Goal: Check status: Check status

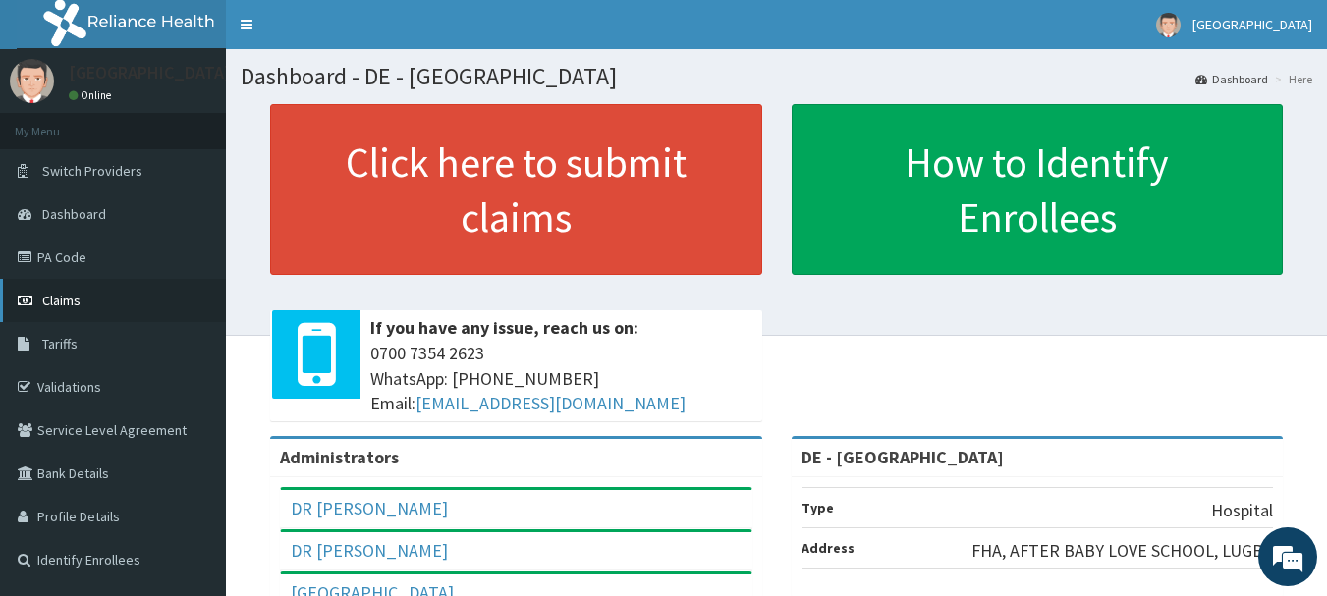
click at [61, 296] on span "Claims" at bounding box center [61, 301] width 38 height 18
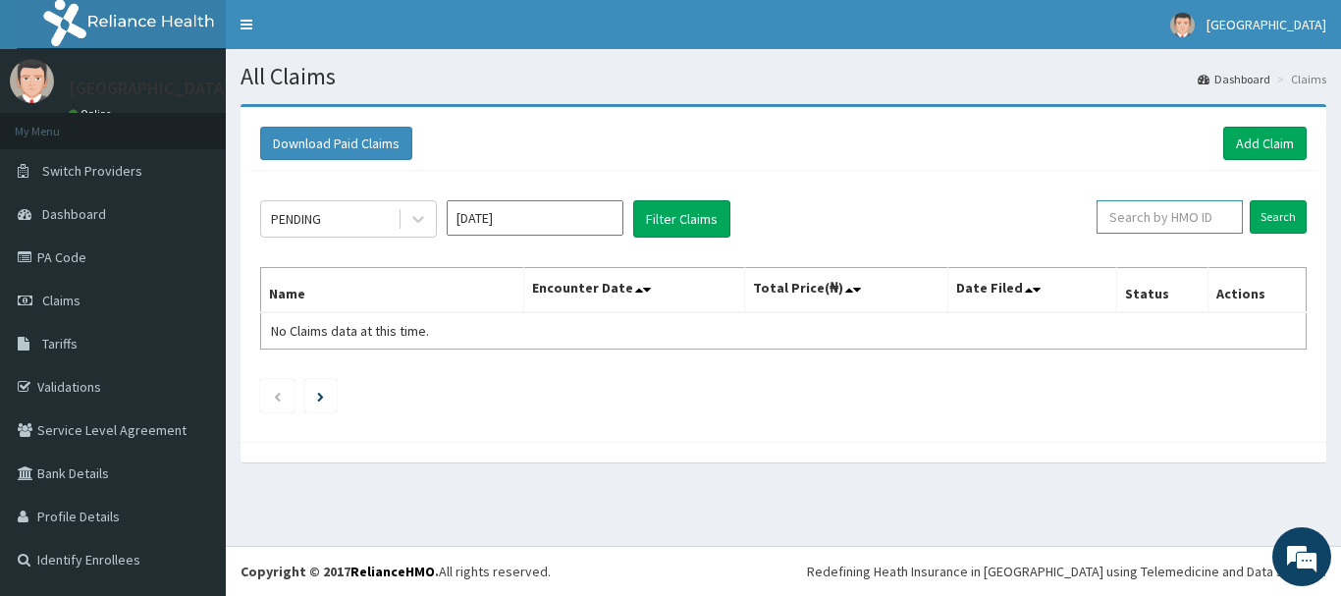
click at [1179, 217] on input "text" at bounding box center [1170, 216] width 146 height 33
click at [1158, 229] on input "text" at bounding box center [1170, 216] width 146 height 33
type input "S"
type input "SFA/13741/A"
click at [1250, 200] on input "Search" at bounding box center [1278, 216] width 57 height 33
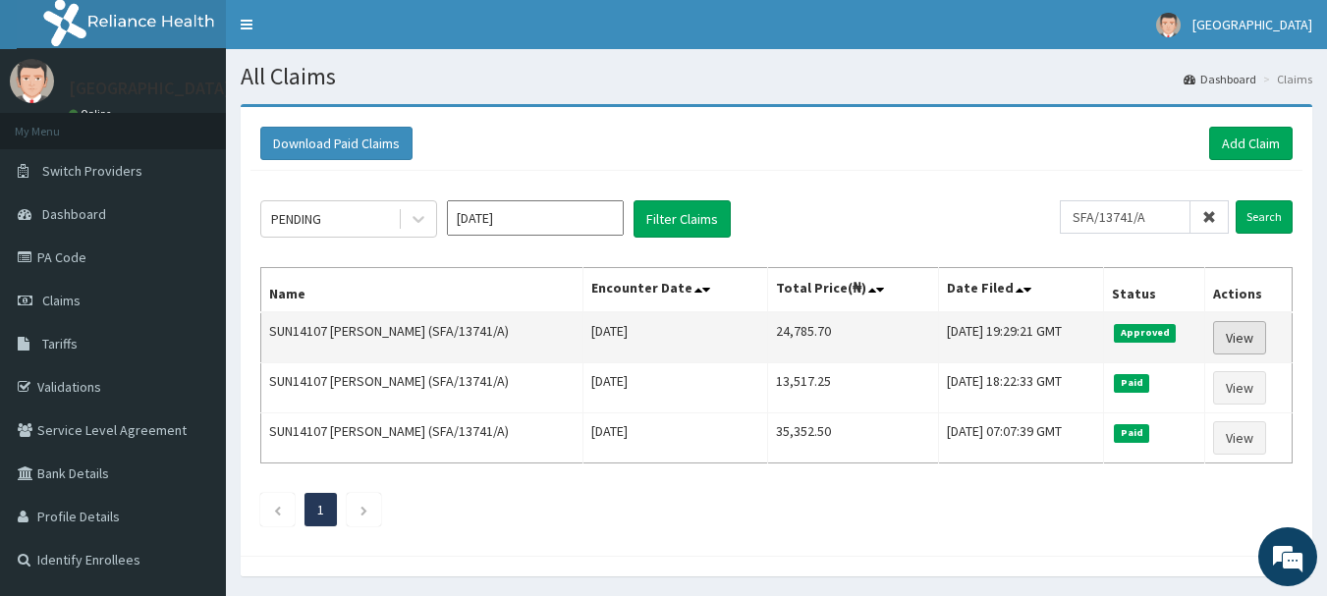
click at [1252, 328] on link "View" at bounding box center [1239, 337] width 53 height 33
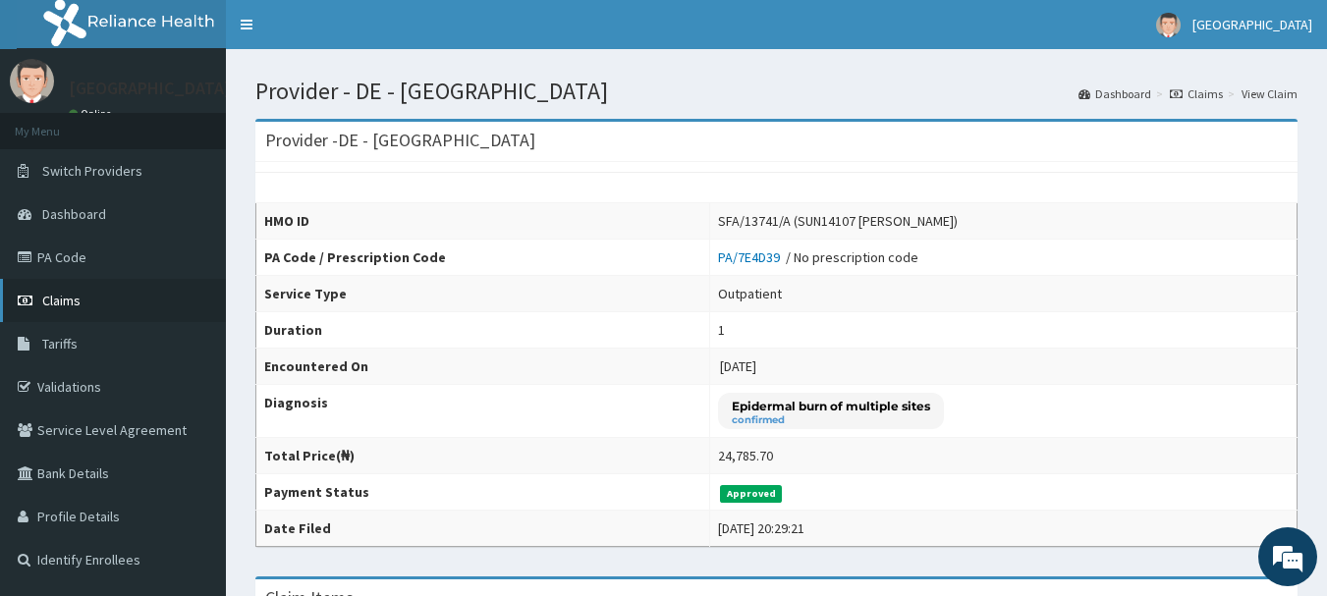
click at [63, 298] on span "Claims" at bounding box center [61, 301] width 38 height 18
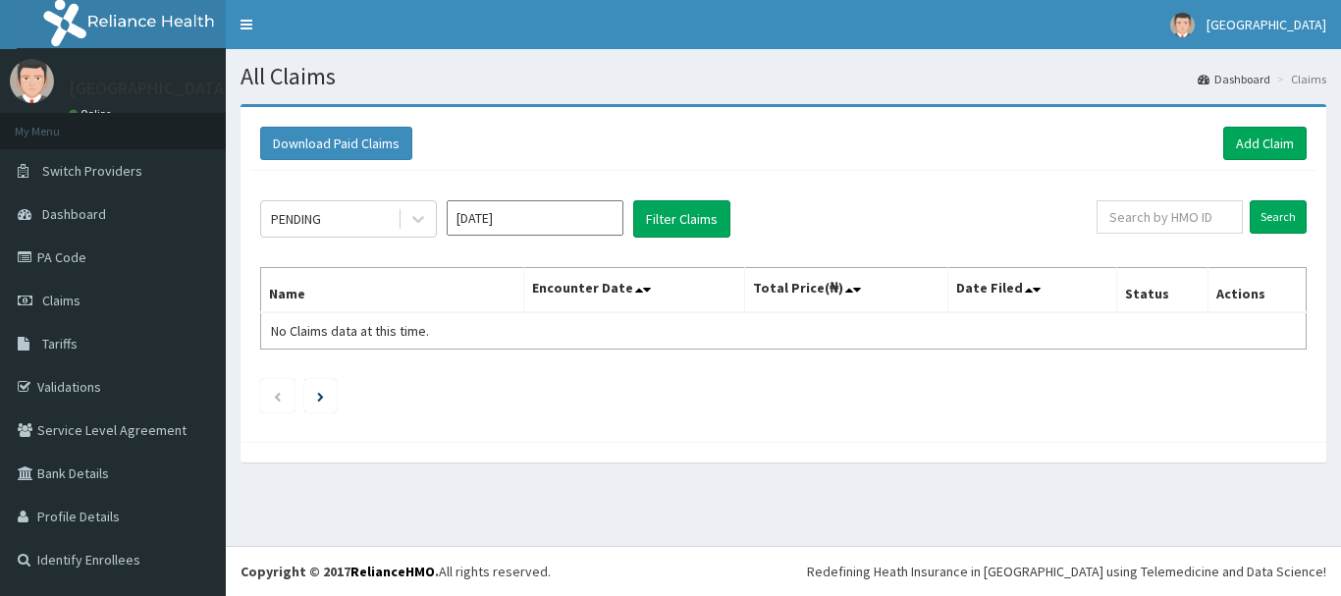
click at [63, 298] on span "Claims" at bounding box center [61, 301] width 38 height 18
click at [1274, 224] on input "Search" at bounding box center [1278, 216] width 57 height 33
click at [1215, 213] on input "text" at bounding box center [1170, 216] width 146 height 33
click at [1280, 212] on input "Search" at bounding box center [1278, 216] width 57 height 33
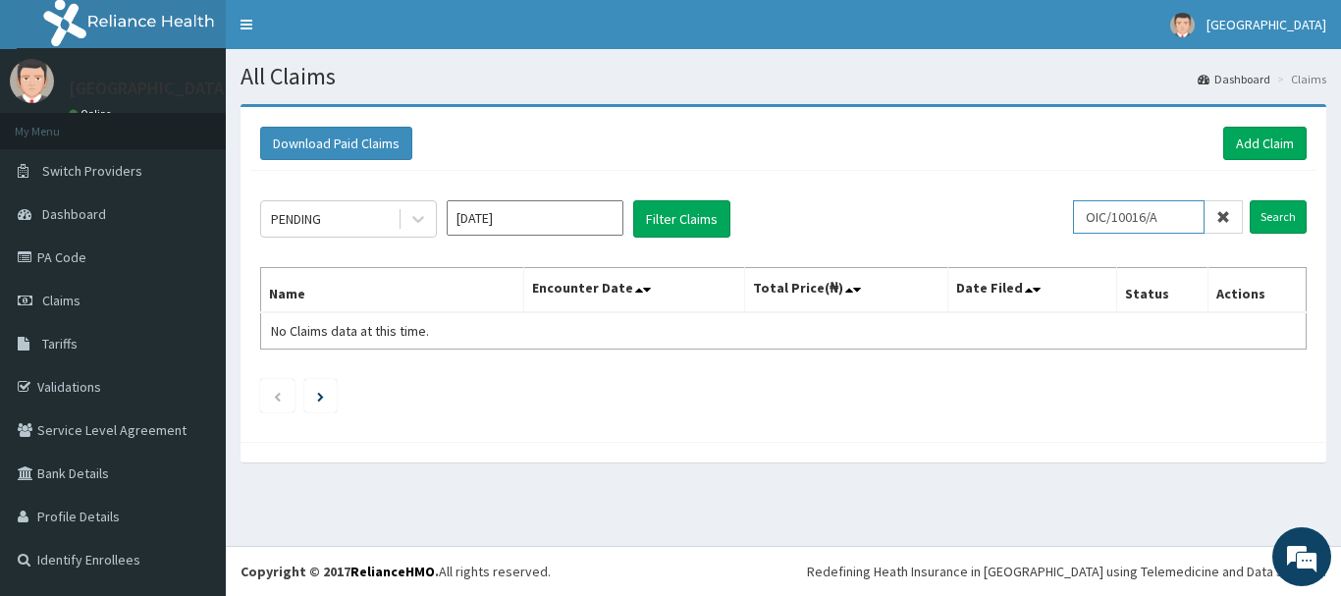
click at [1159, 218] on input "OIC/10016/A" at bounding box center [1139, 216] width 132 height 33
type input "OIC/10061/A"
click at [1289, 212] on input "Search" at bounding box center [1278, 216] width 57 height 33
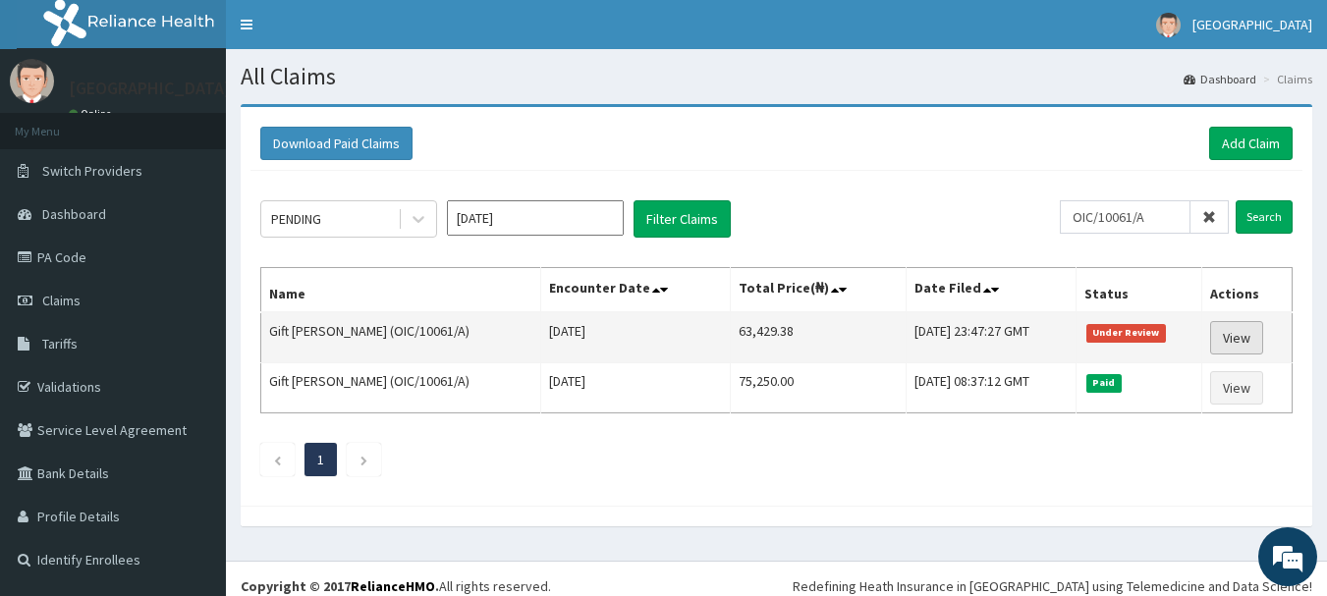
click at [1240, 336] on link "View" at bounding box center [1236, 337] width 53 height 33
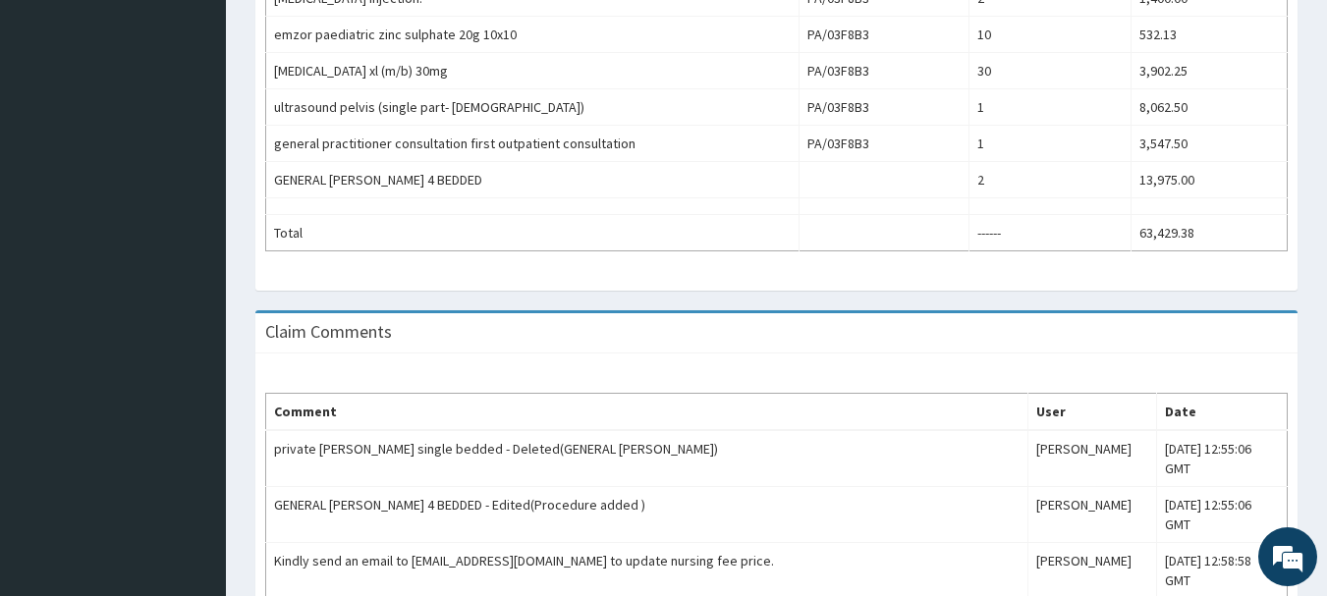
scroll to position [909, 0]
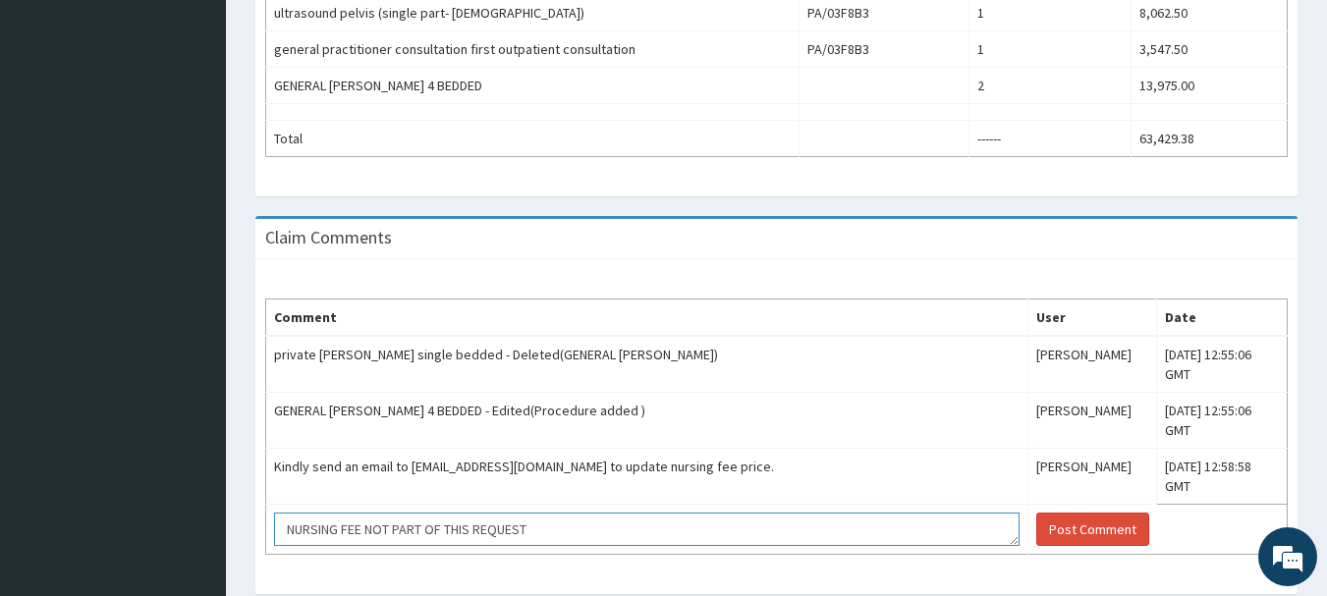
scroll to position [996, 0]
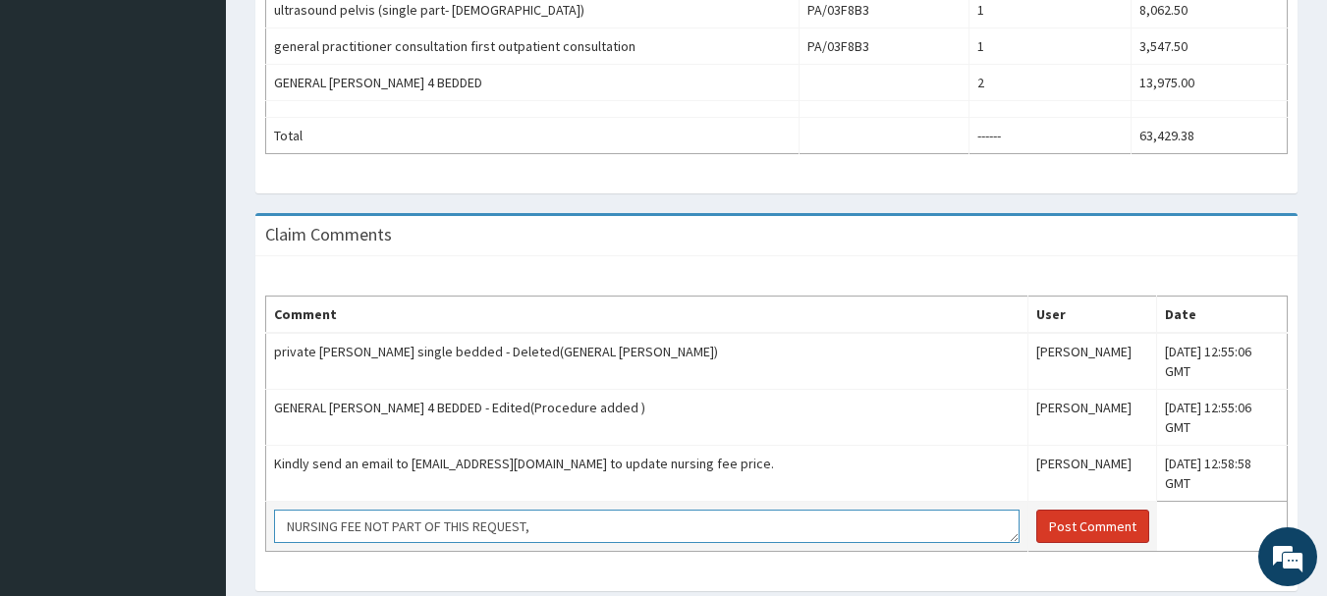
type textarea "NURSING FEE NOT PART OF THIS REQUEST,"
click at [1036, 510] on button "Post Comment" at bounding box center [1092, 526] width 113 height 33
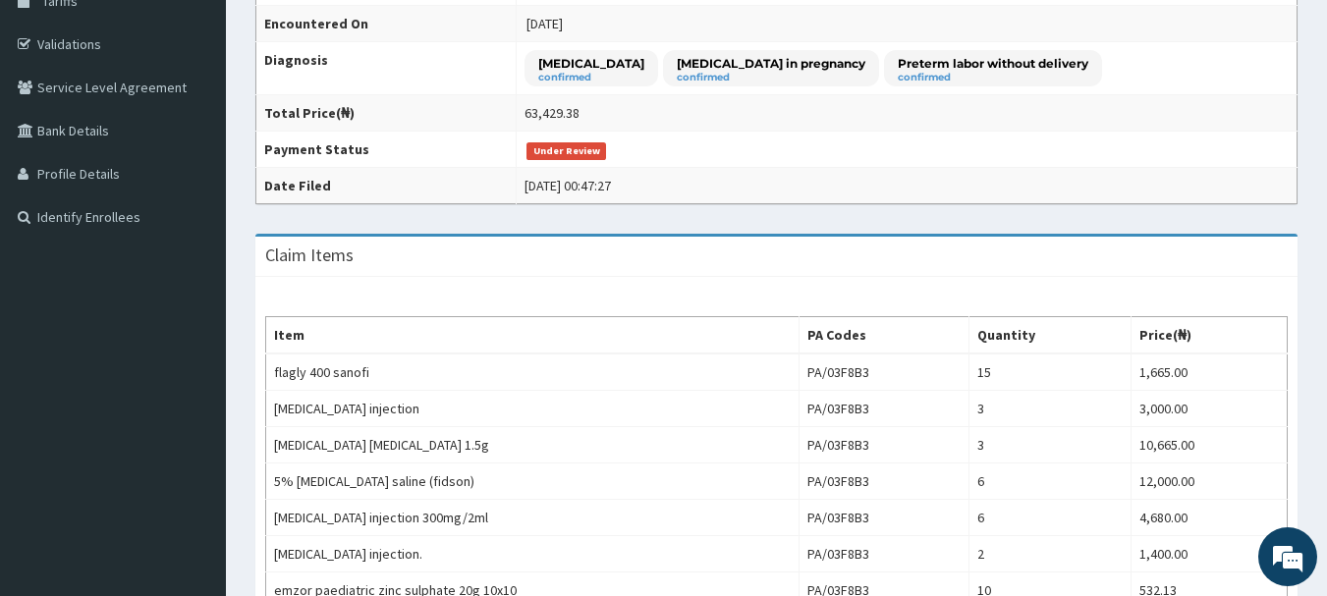
scroll to position [171, 0]
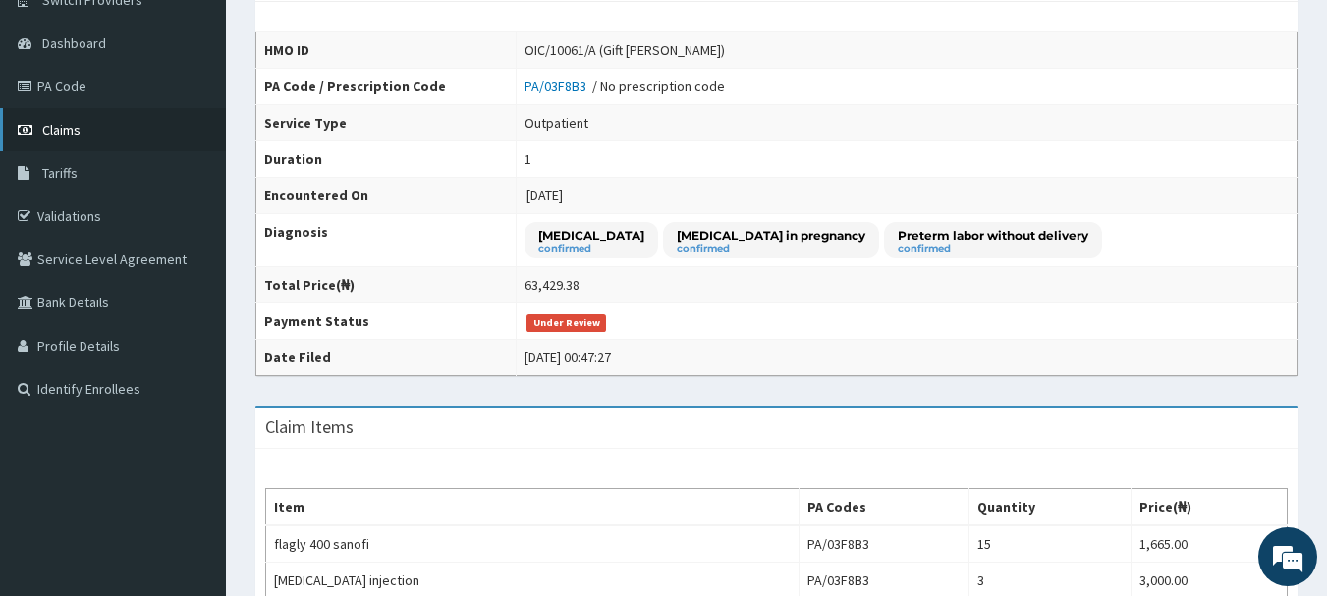
click at [68, 128] on span "Claims" at bounding box center [61, 130] width 38 height 18
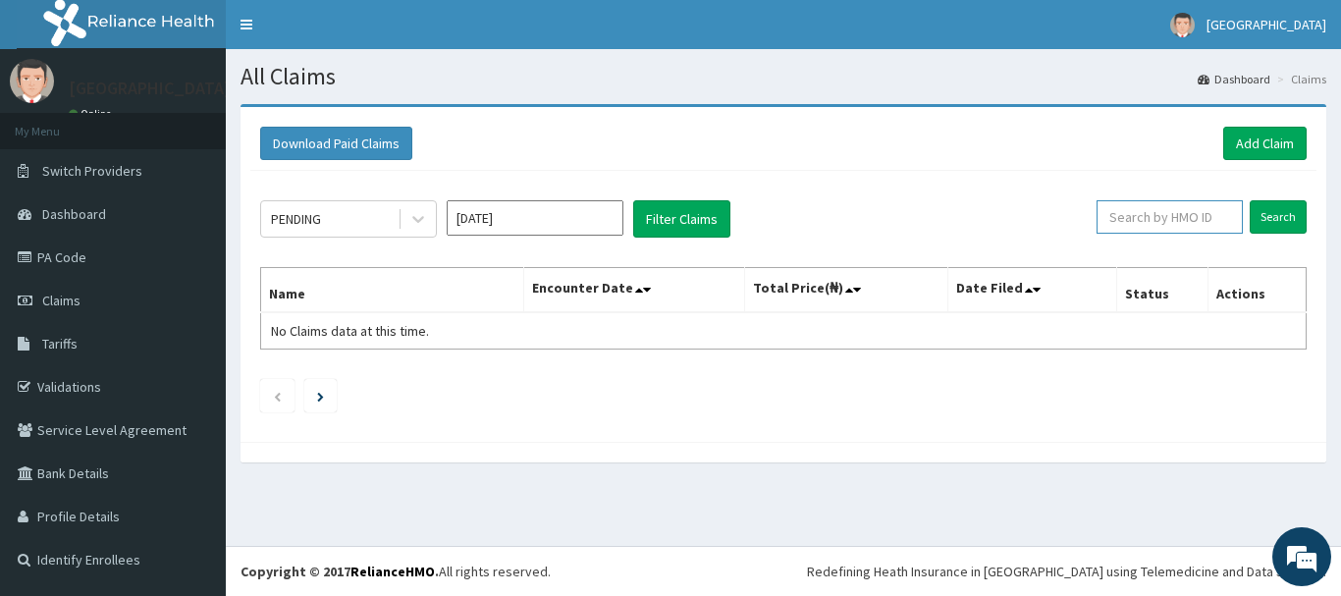
click at [1193, 219] on input "text" at bounding box center [1170, 216] width 146 height 33
type input "ARM/10199/B"
click at [1287, 212] on input "Search" at bounding box center [1278, 216] width 57 height 33
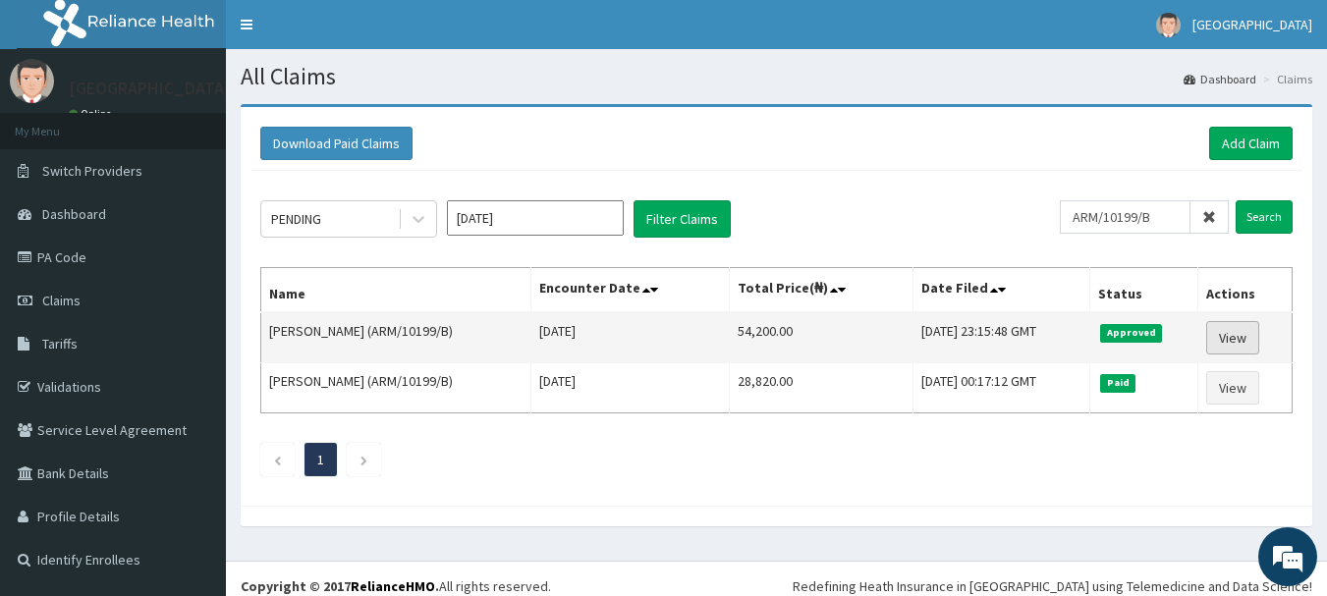
click at [1232, 331] on link "View" at bounding box center [1232, 337] width 53 height 33
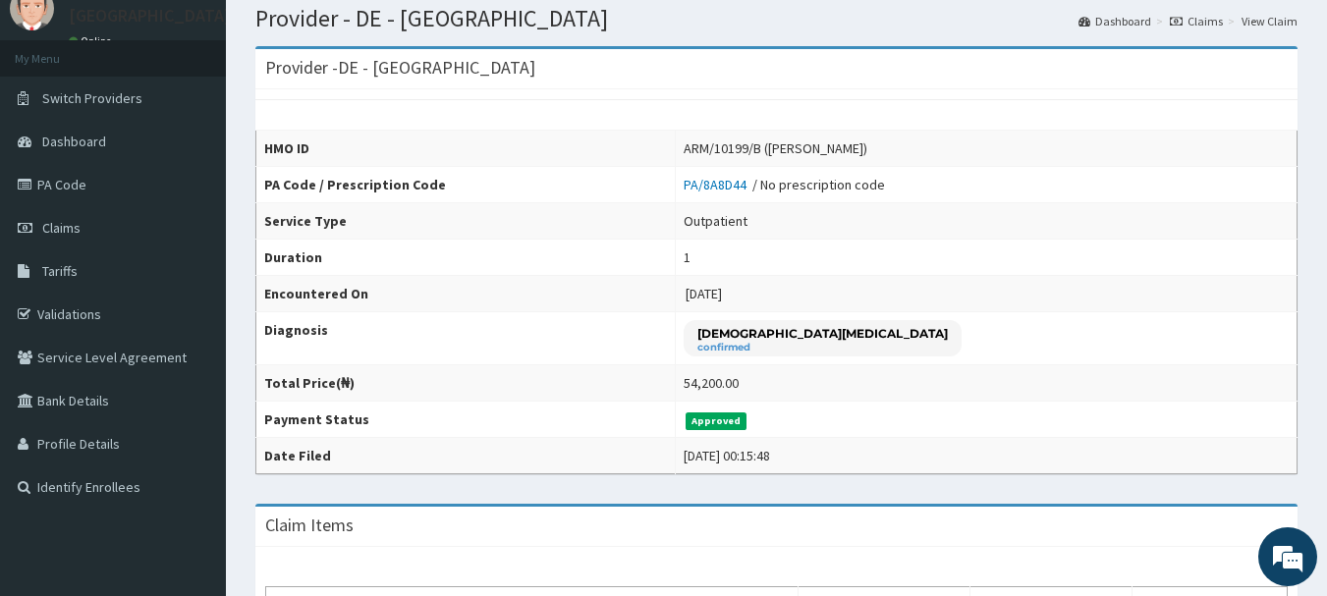
scroll to position [68, 0]
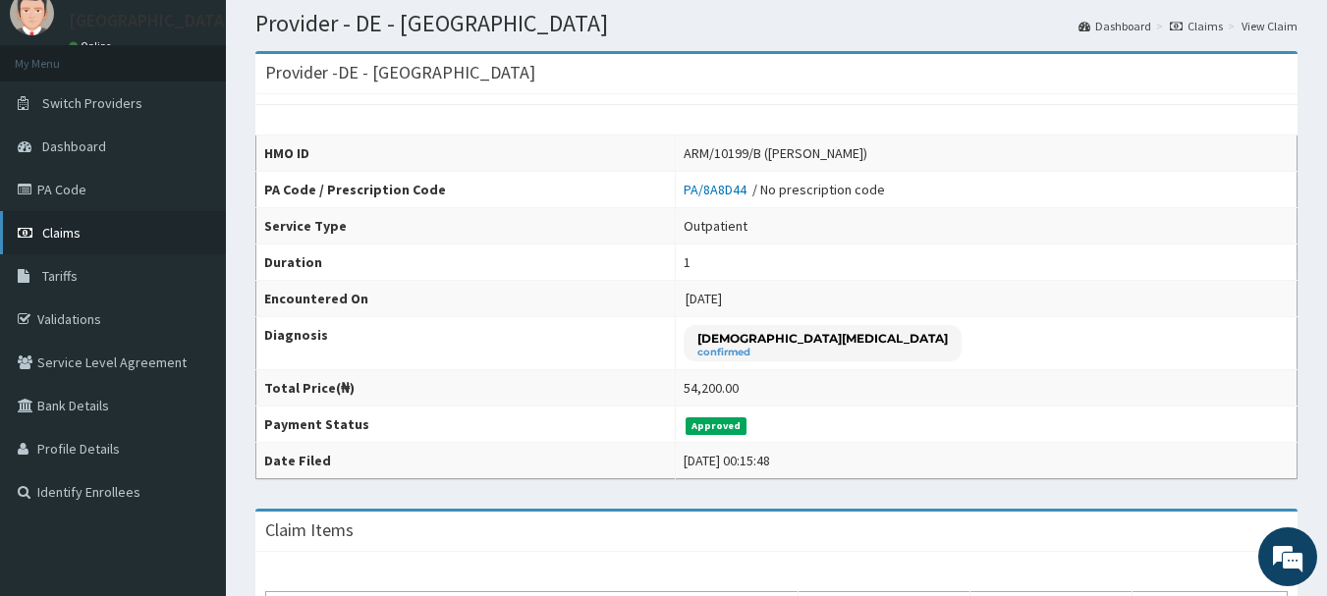
click at [65, 232] on span "Claims" at bounding box center [61, 233] width 38 height 18
